Goal: Find contact information: Find contact information

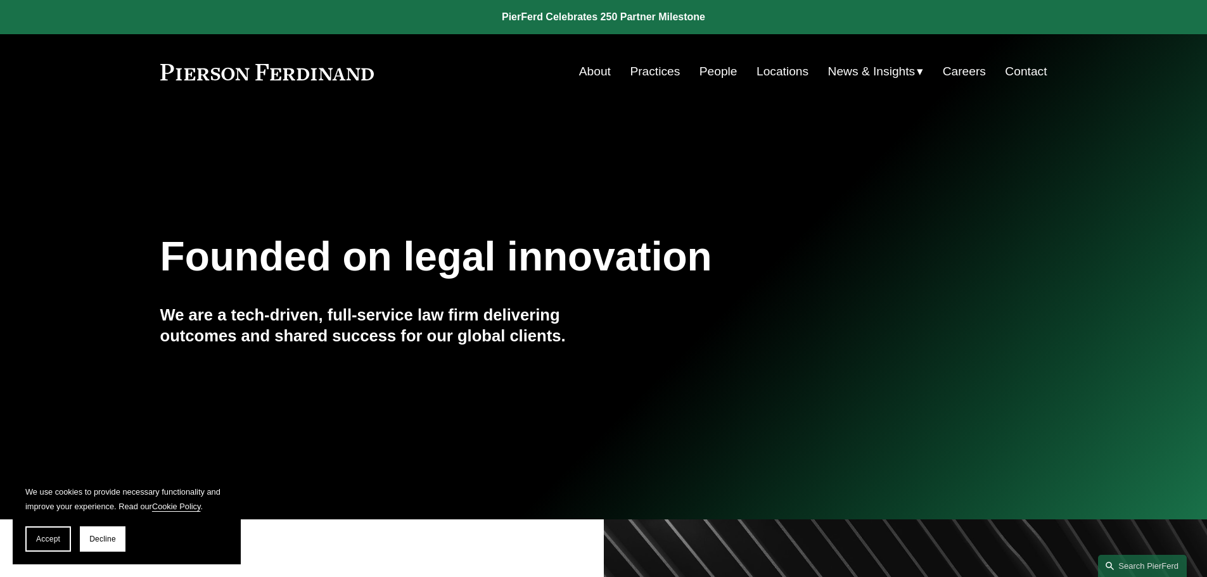
click at [783, 65] on link "Locations" at bounding box center [783, 72] width 52 height 24
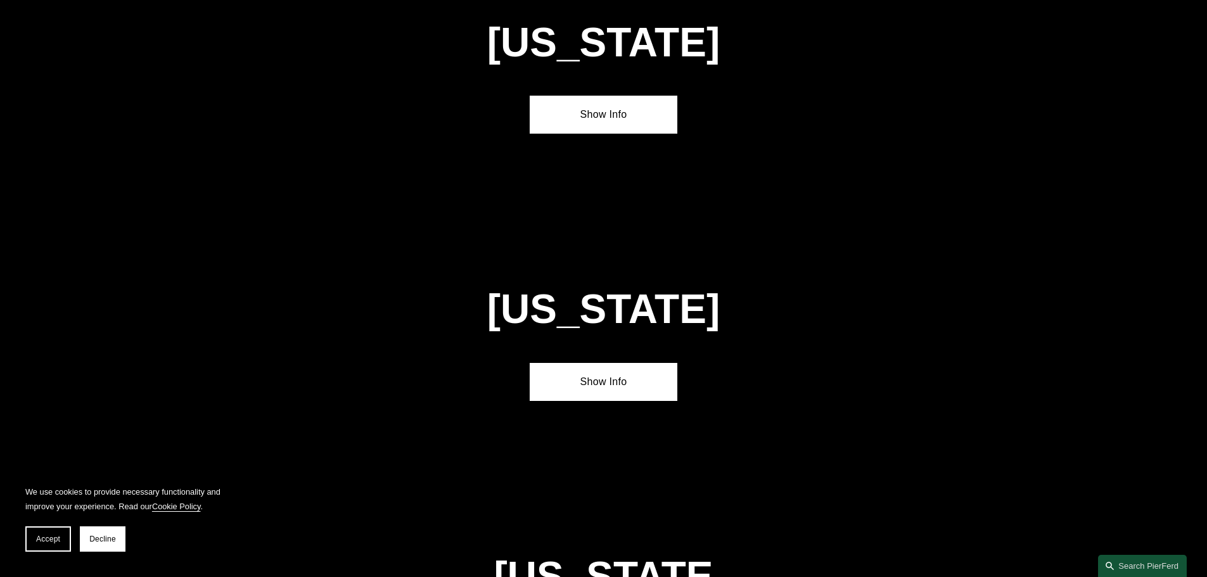
scroll to position [1648, 0]
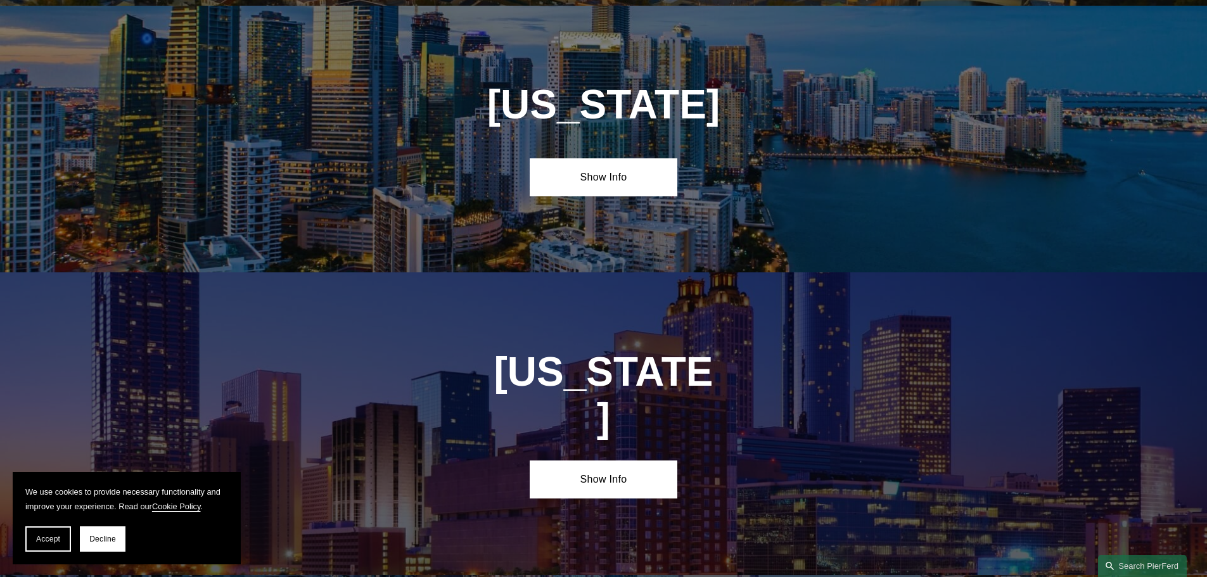
click at [615, 412] on div "[US_STATE] Show Info" at bounding box center [603, 423] width 1207 height 302
click at [610, 461] on link "Show Info" at bounding box center [604, 480] width 148 height 38
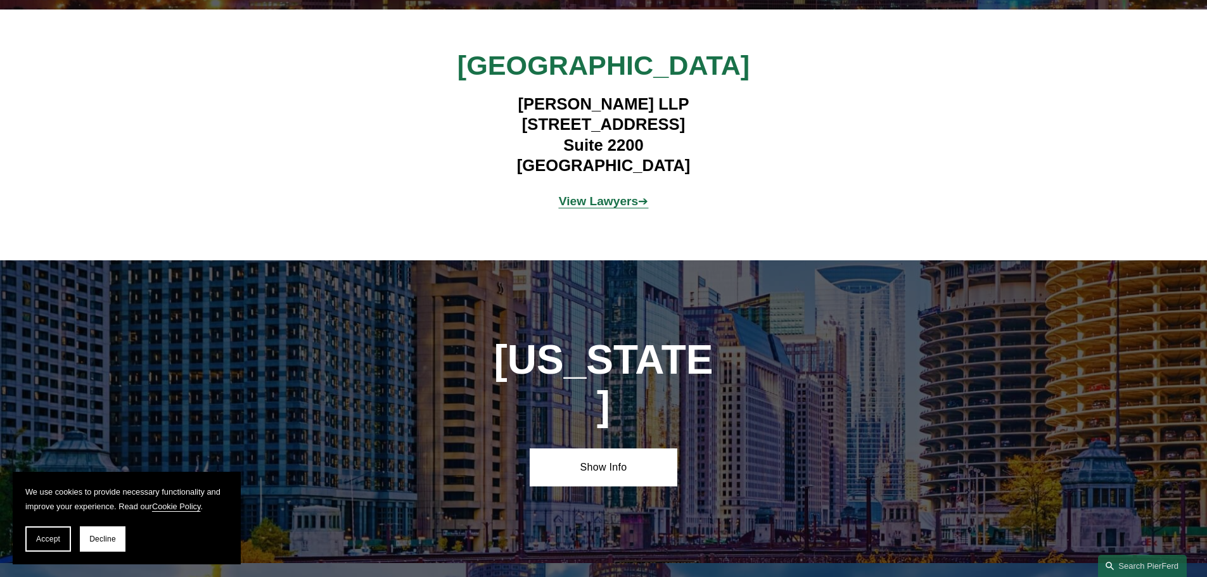
scroll to position [2028, 0]
